Goal: Transaction & Acquisition: Subscribe to service/newsletter

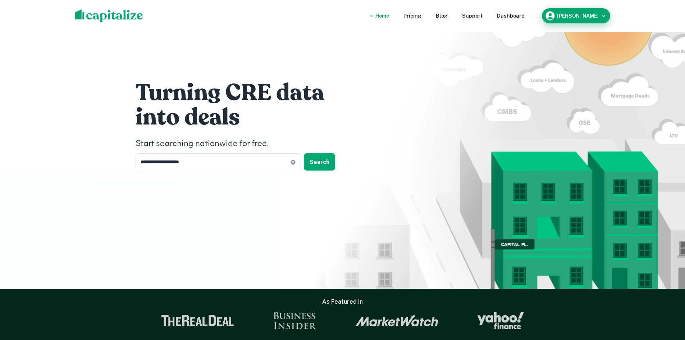
click at [582, 15] on h6 "[PERSON_NAME]" at bounding box center [578, 15] width 42 height 5
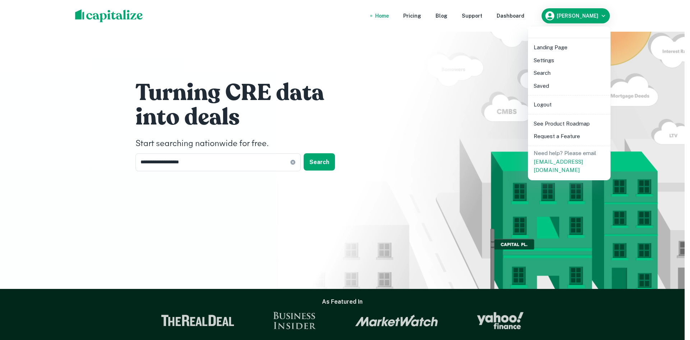
click at [551, 102] on li "Logout" at bounding box center [569, 104] width 77 height 13
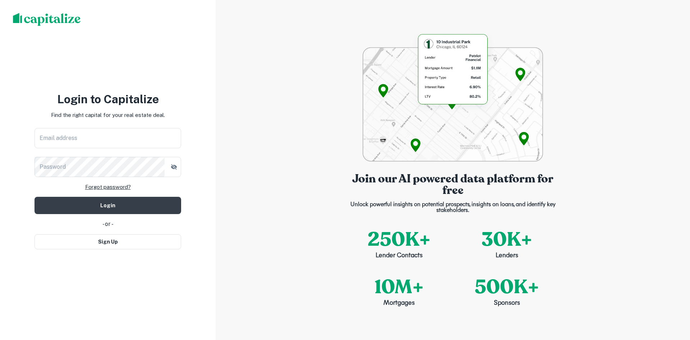
type input "**********"
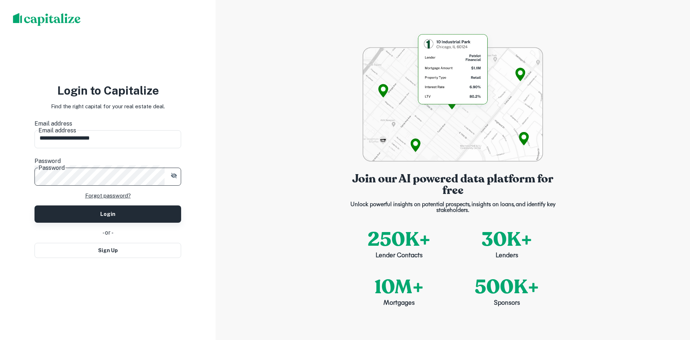
click at [64, 205] on button "Login" at bounding box center [108, 213] width 147 height 17
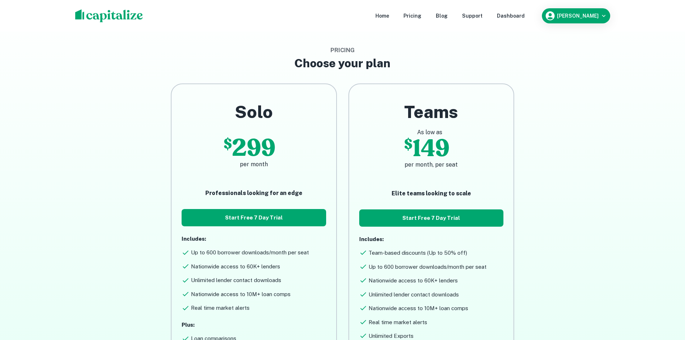
click at [397, 19] on nav "Home Pricing Blog Support Dashboard" at bounding box center [450, 16] width 172 height 16
click at [389, 17] on div "Home" at bounding box center [382, 16] width 14 height 8
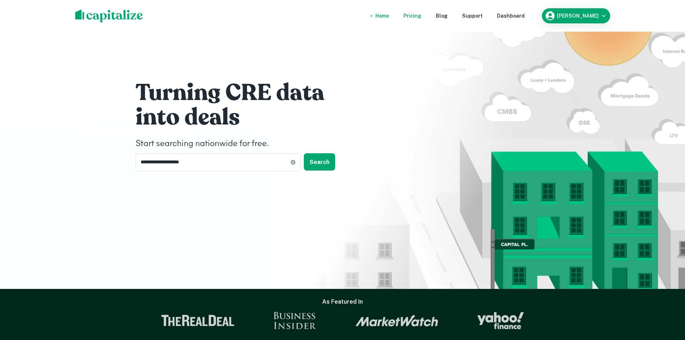
click at [411, 18] on div "Pricing" at bounding box center [412, 16] width 18 height 8
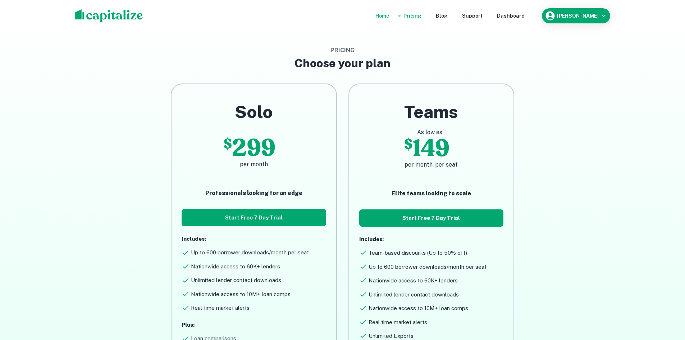
click at [388, 16] on div "Home" at bounding box center [382, 16] width 14 height 8
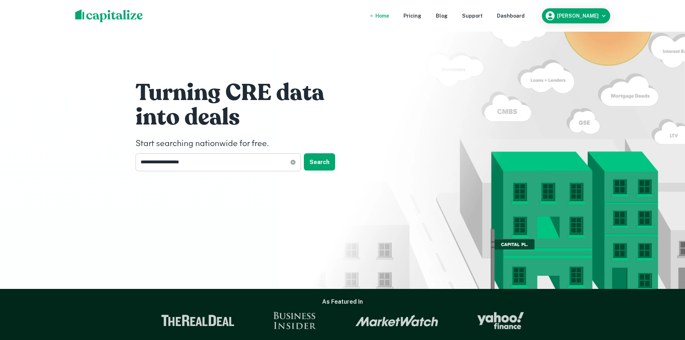
click at [182, 161] on input "**********" at bounding box center [213, 162] width 155 height 18
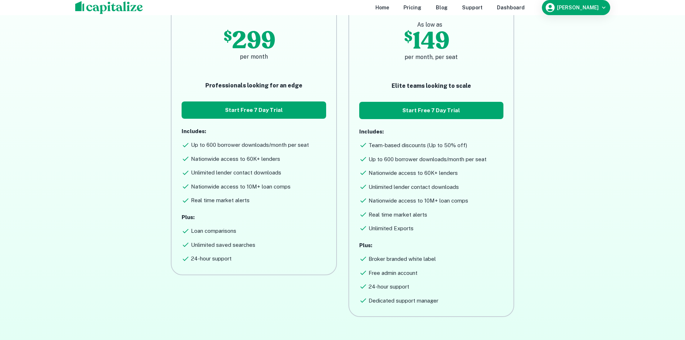
scroll to position [108, 0]
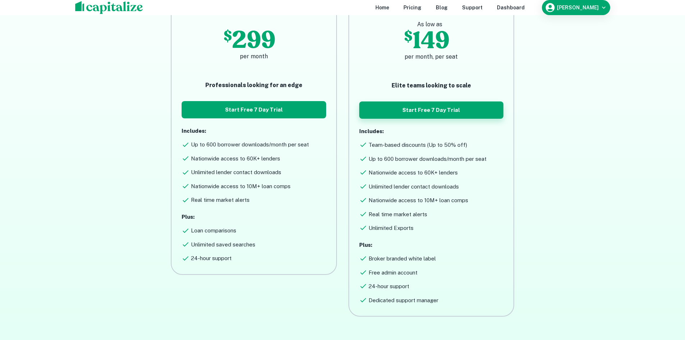
click at [424, 115] on button "Start Free 7 Day Trial" at bounding box center [431, 109] width 144 height 17
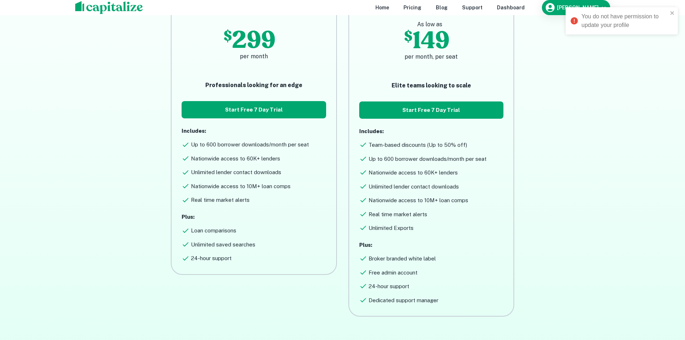
click at [615, 104] on main "Pricing Choose your plan Solo $ 299 per month Professionals looking for an edge…" at bounding box center [342, 118] width 685 height 453
